Goal: Task Accomplishment & Management: Use online tool/utility

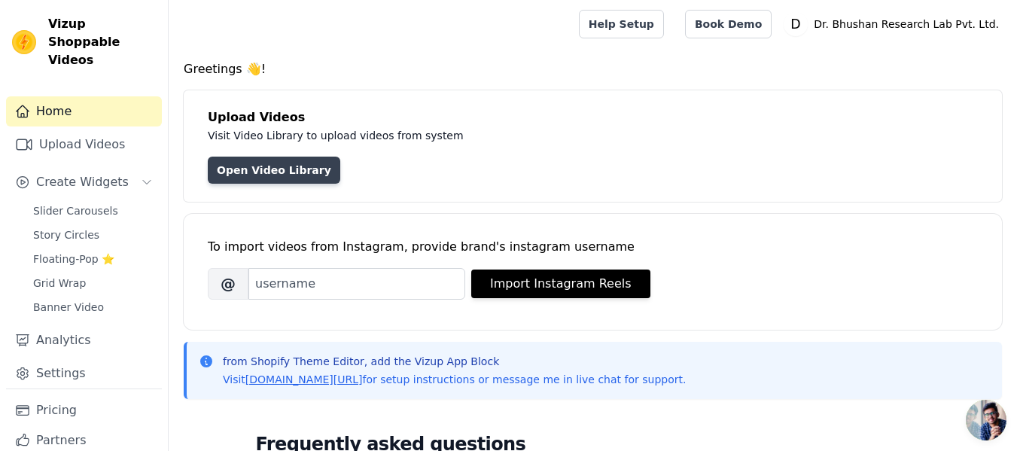
click at [257, 173] on link "Open Video Library" at bounding box center [274, 170] width 133 height 27
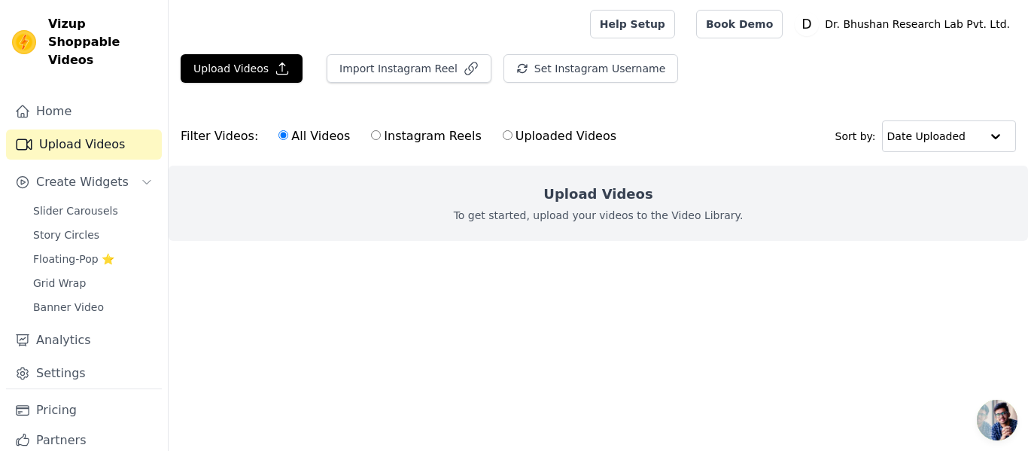
click at [502, 140] on label "Uploaded Videos" at bounding box center [559, 136] width 115 height 20
click at [503, 140] on input "Uploaded Videos" at bounding box center [508, 135] width 10 height 10
radio input "true"
click at [317, 136] on label "All Videos" at bounding box center [314, 136] width 73 height 20
click at [288, 136] on input "All Videos" at bounding box center [284, 135] width 10 height 10
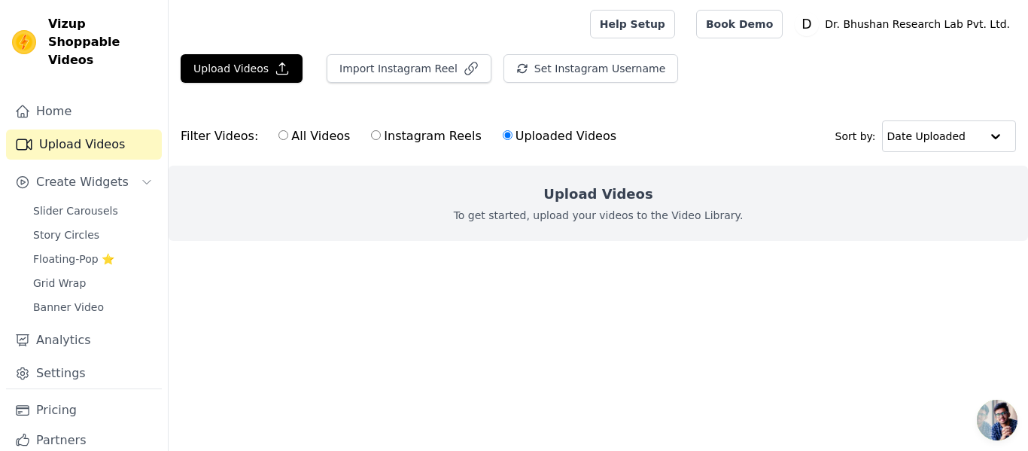
radio input "true"
click at [601, 206] on div "Upload Videos To get started, upload your videos to the Video Library." at bounding box center [599, 203] width 860 height 75
click at [601, 196] on h2 "Upload Videos" at bounding box center [598, 194] width 109 height 21
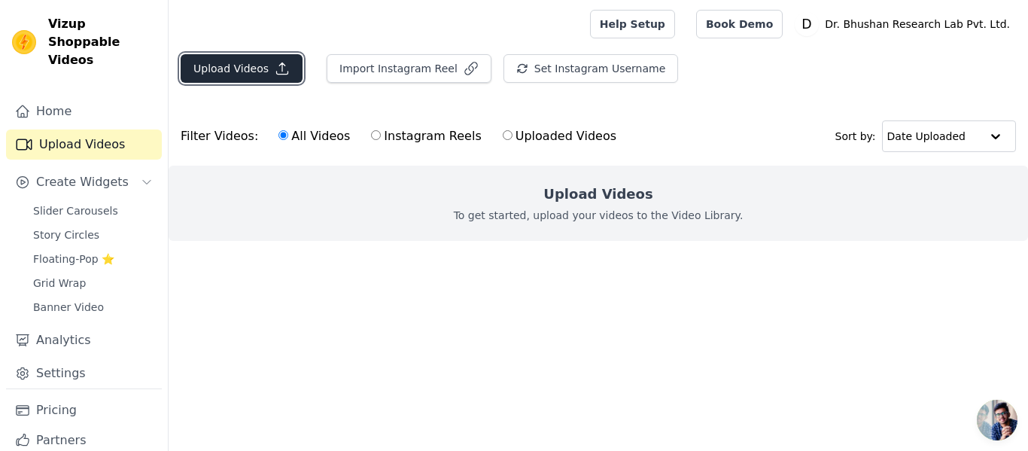
click at [257, 73] on button "Upload Videos" at bounding box center [242, 68] width 122 height 29
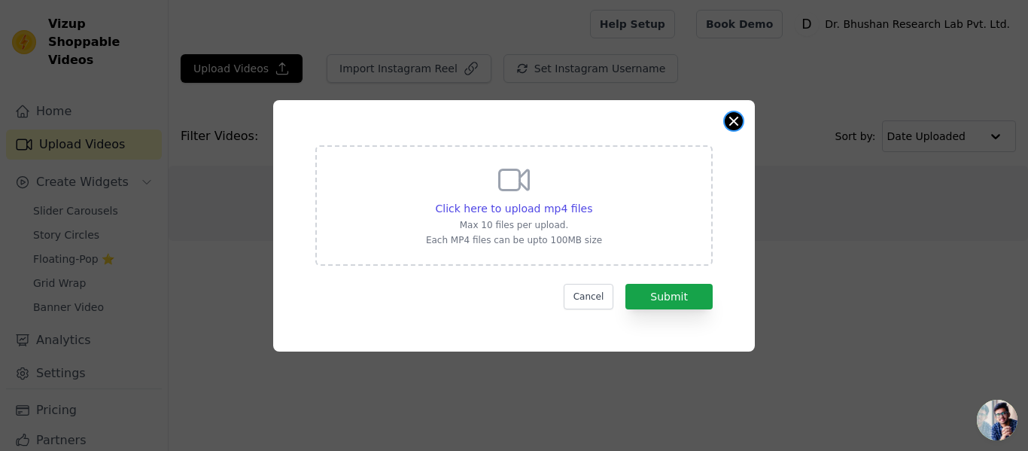
click at [732, 120] on button "Close modal" at bounding box center [734, 121] width 18 height 18
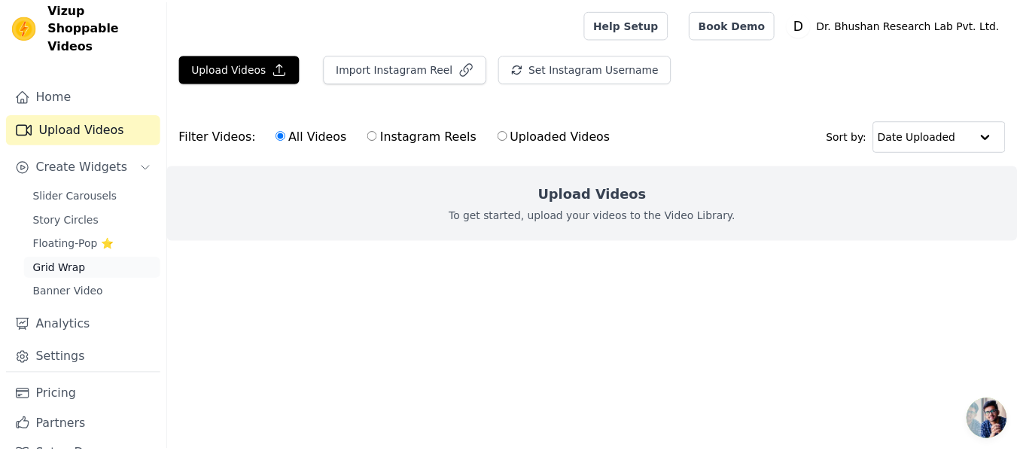
scroll to position [29, 0]
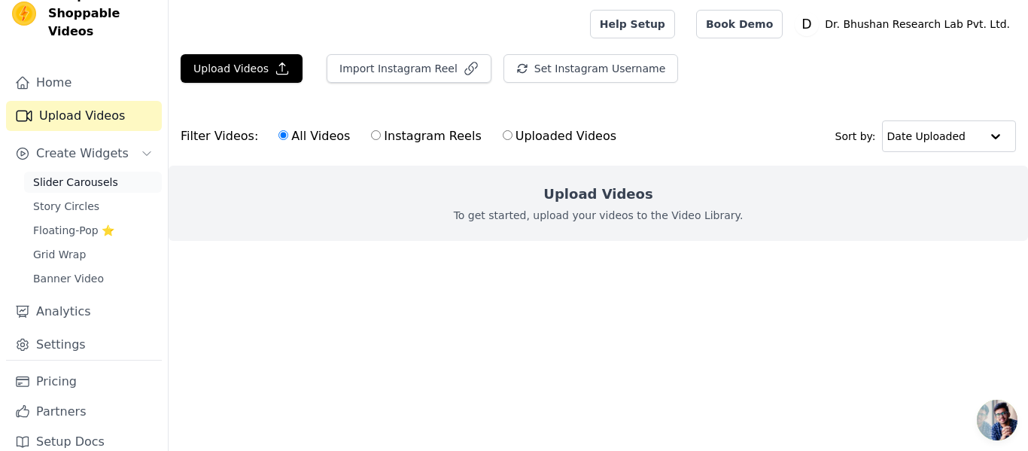
click at [87, 175] on span "Slider Carousels" at bounding box center [75, 182] width 85 height 15
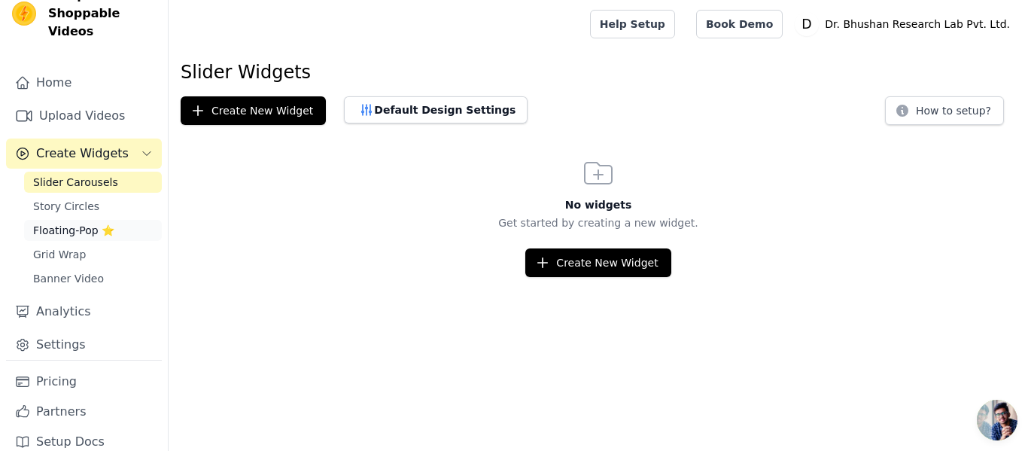
click at [89, 223] on span "Floating-Pop ⭐" at bounding box center [73, 230] width 81 height 15
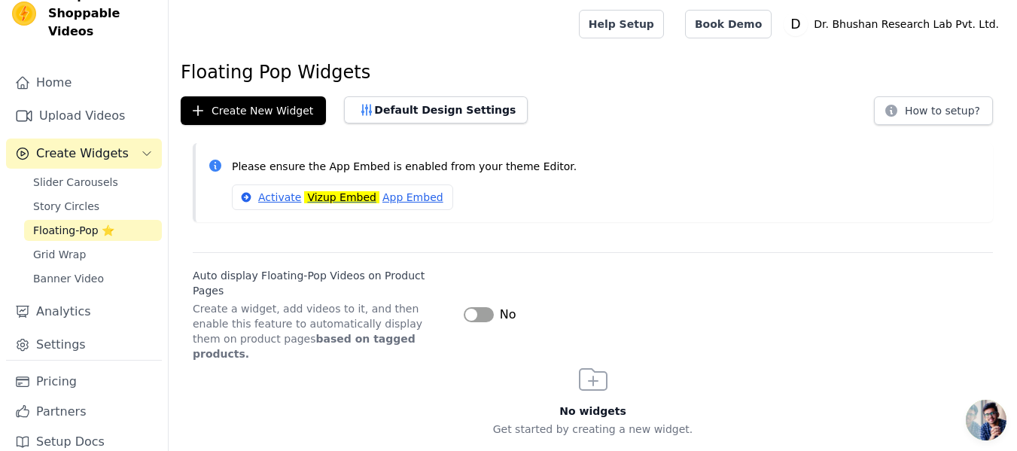
click at [391, 230] on div "Please ensure the App Embed is enabled from your theme Editor. Activate Vizup E…" at bounding box center [593, 188] width 848 height 91
click at [141, 148] on icon "Sidebar" at bounding box center [147, 154] width 12 height 12
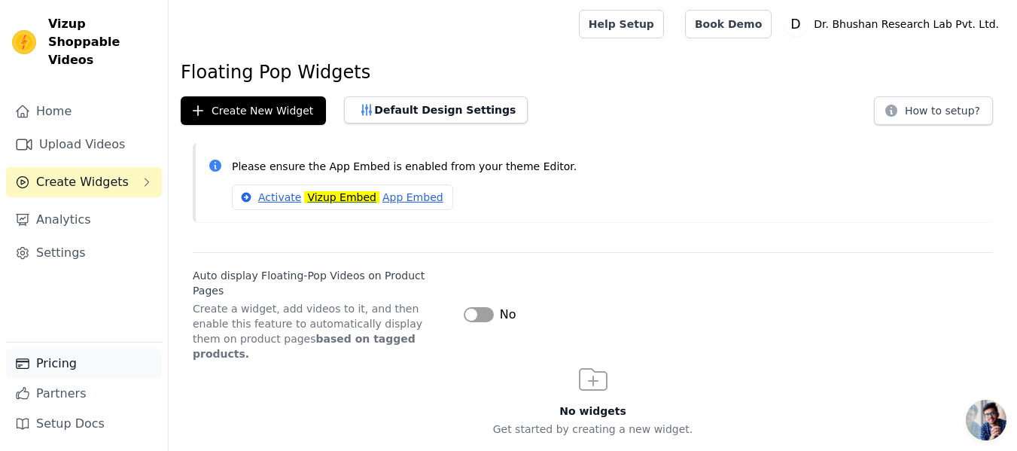
click at [108, 357] on link "Pricing" at bounding box center [84, 364] width 156 height 30
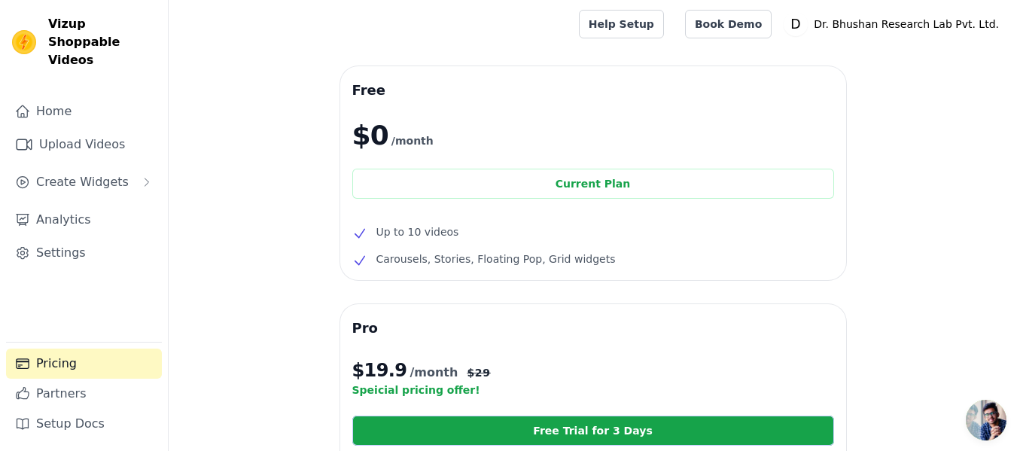
click at [273, 238] on div "Free $0 /month Current Plan Up to 10 videos Carousels, Stories, Floating Pop, G…" at bounding box center [593, 456] width 848 height 780
click at [247, 223] on div "Free $0 /month Current Plan Up to 10 videos Carousels, Stories, Floating Pop, G…" at bounding box center [593, 456] width 848 height 780
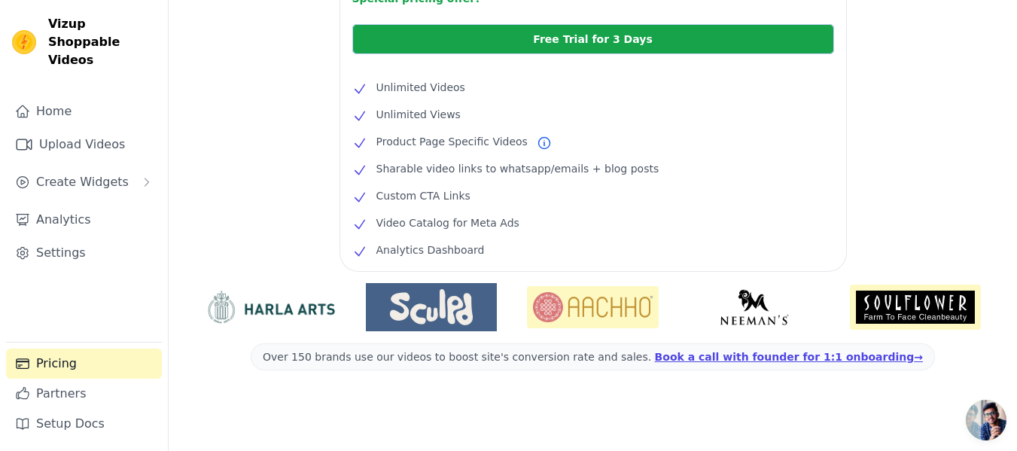
scroll to position [397, 0]
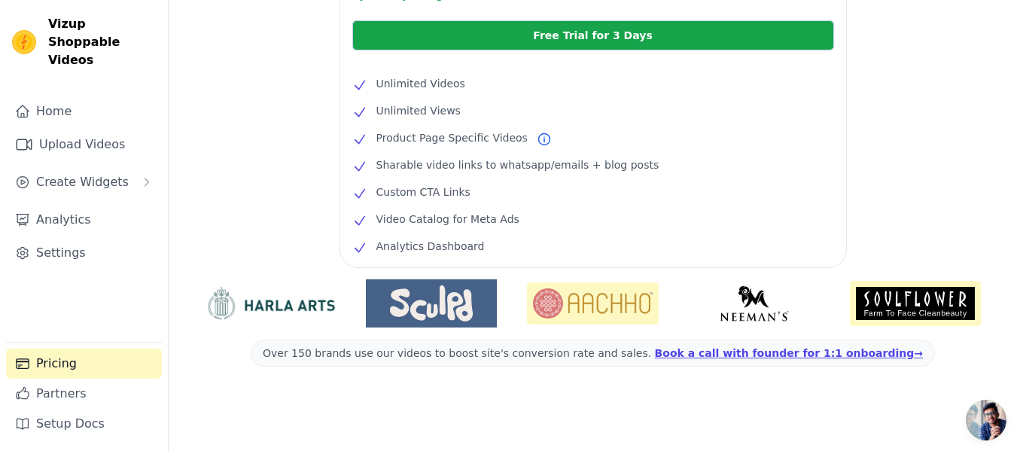
click at [254, 172] on div "Free $0 /month Current Plan Up to 10 videos Carousels, Stories, Floating Pop, G…" at bounding box center [593, 61] width 848 height 780
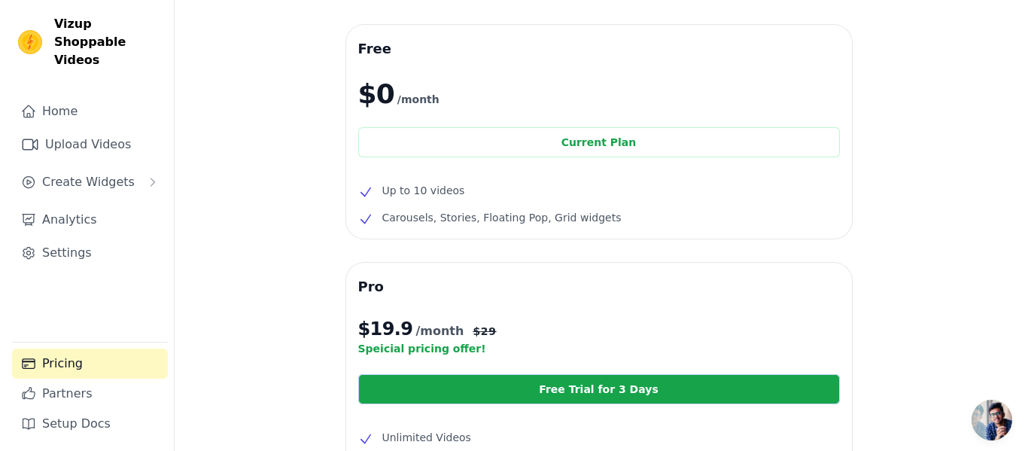
scroll to position [0, 0]
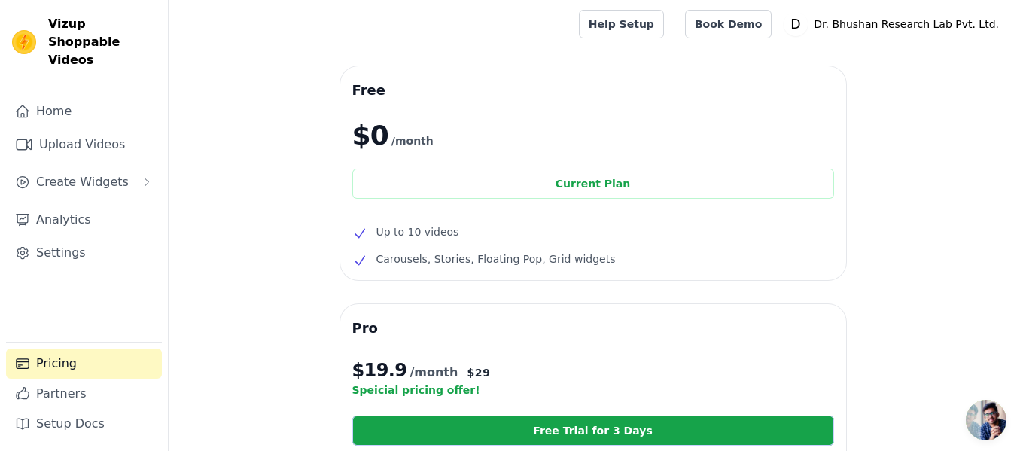
click at [253, 180] on div "Free $0 /month Current Plan Up to 10 videos Carousels, Stories, Floating Pop, G…" at bounding box center [593, 456] width 848 height 780
click at [130, 134] on link "Upload Videos" at bounding box center [84, 144] width 156 height 30
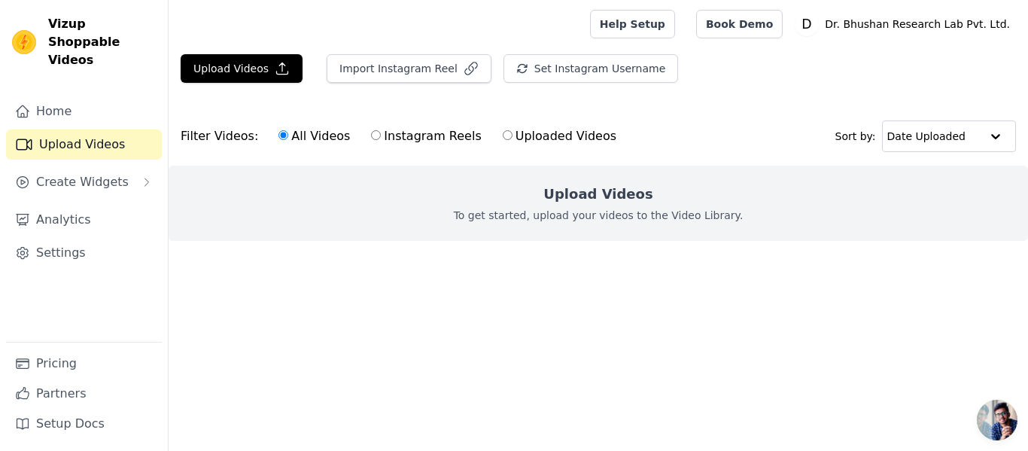
click at [233, 103] on div "Upload Videos Import Instagram Reel Set Instagram Username Import Latest IG Ree…" at bounding box center [599, 159] width 860 height 211
click at [669, 21] on link "Help Setup" at bounding box center [632, 24] width 85 height 29
